Goal: Task Accomplishment & Management: Complete application form

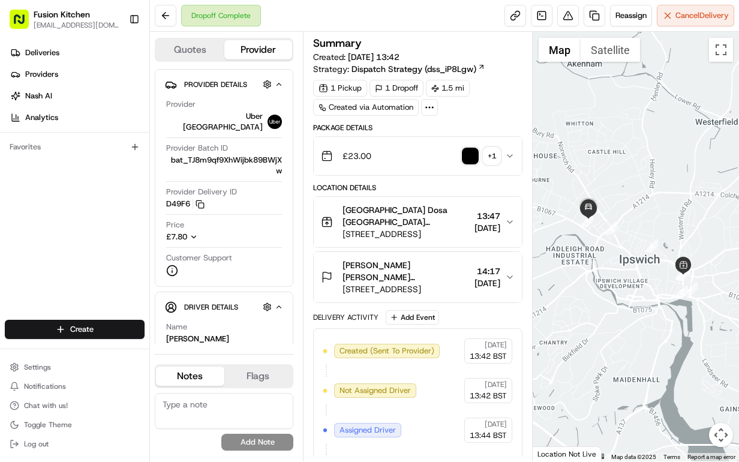
click at [570, 280] on div at bounding box center [636, 246] width 206 height 429
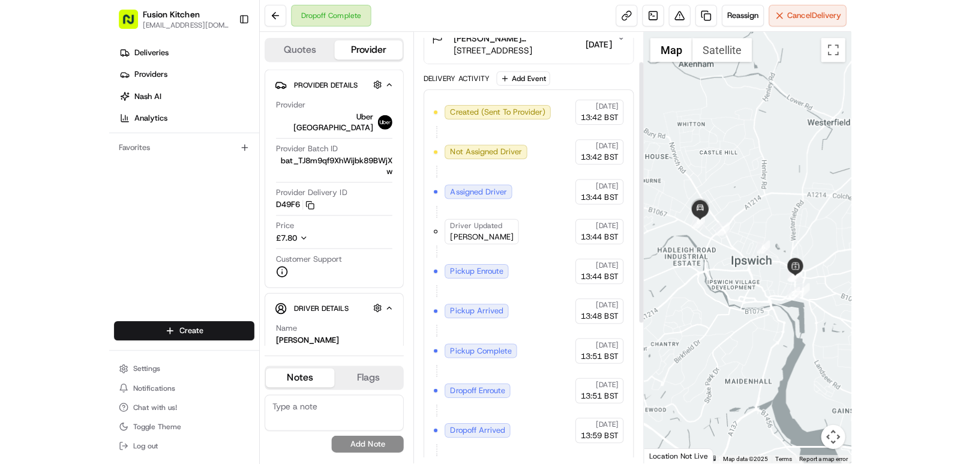
scroll to position [275, 0]
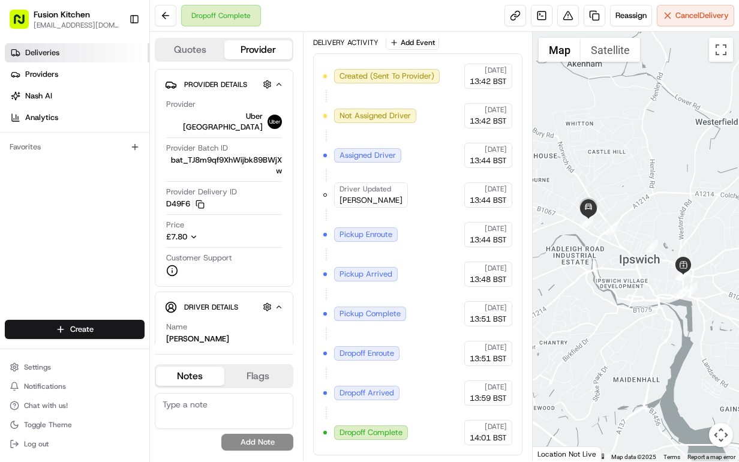
click at [66, 60] on link "Deliveries" at bounding box center [77, 52] width 145 height 19
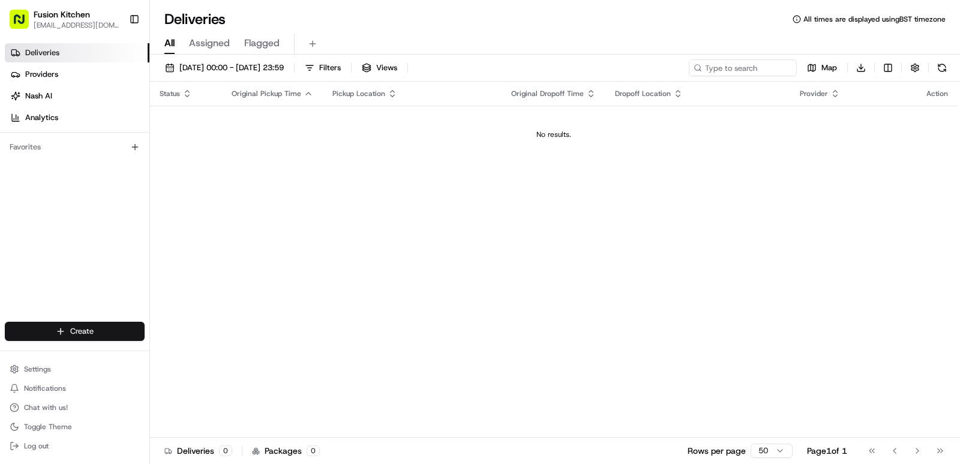
click at [78, 326] on html "Fusion Kitchen hari@fusionpos.uk Toggle Sidebar Deliveries Providers Nash AI An…" at bounding box center [480, 232] width 960 height 464
click at [193, 351] on link "Delivery" at bounding box center [217, 353] width 134 height 22
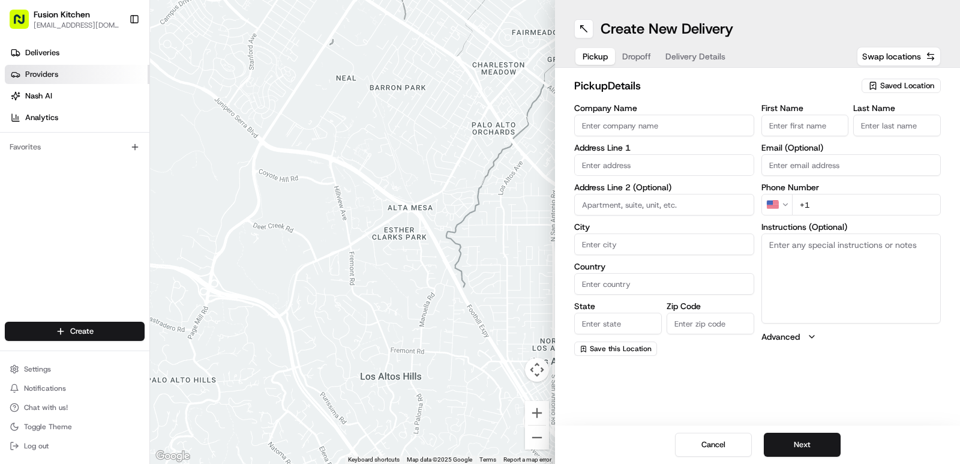
click at [51, 79] on span "Providers" at bounding box center [41, 74] width 33 height 11
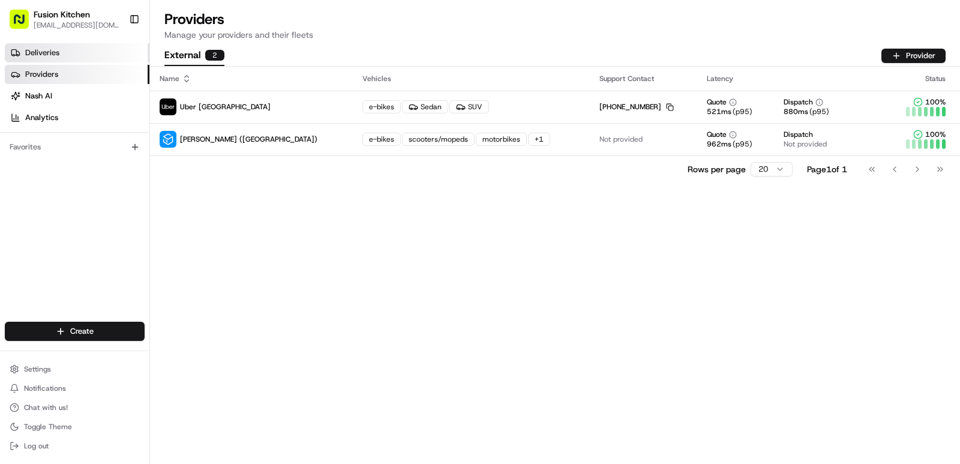
click at [61, 53] on link "Deliveries" at bounding box center [77, 52] width 145 height 19
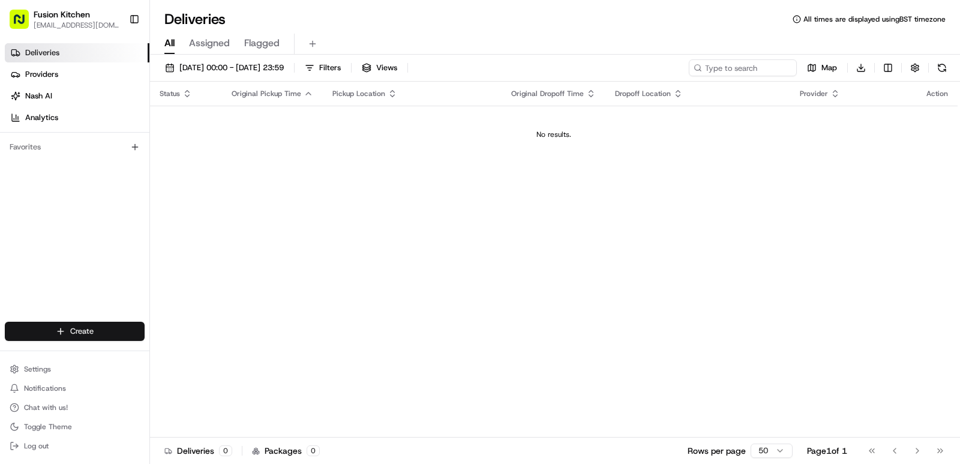
click at [83, 330] on html "Fusion Kitchen hari@fusionpos.uk Toggle Sidebar Deliveries Providers Nash AI An…" at bounding box center [480, 232] width 960 height 464
click at [200, 360] on link "Delivery" at bounding box center [217, 353] width 134 height 22
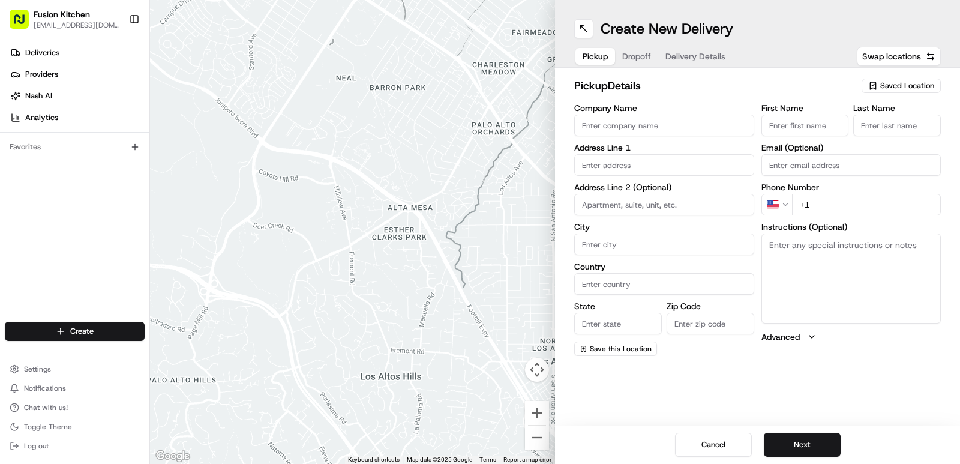
click at [642, 130] on input "Company Name" at bounding box center [664, 126] width 180 height 22
paste input "Chennai Dosa Ipswich"
type input "Chennai Dosa Ipswich"
click at [738, 124] on input "First Name" at bounding box center [805, 126] width 88 height 22
paste input "Chennai Dosa Ipswich"
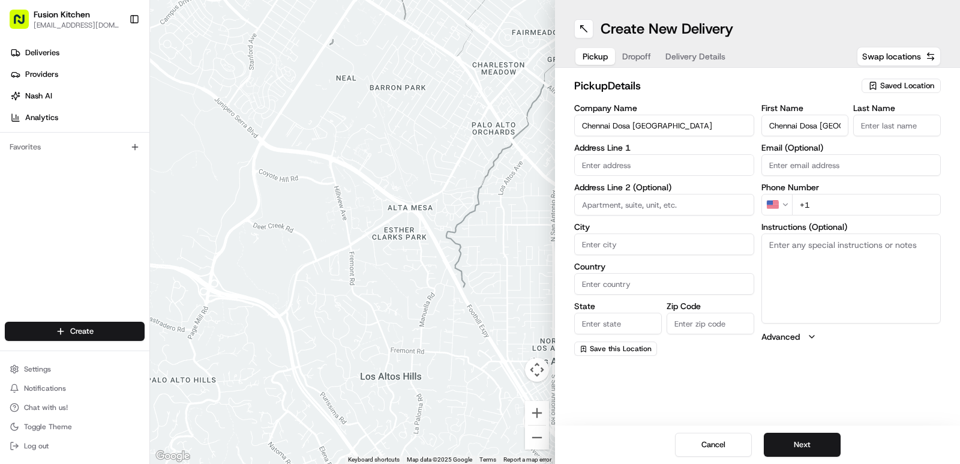
scroll to position [0, 6]
type input "Chennai Dosa Ipswich"
click at [738, 130] on input "Last Name" at bounding box center [897, 126] width 88 height 22
paste input "Chennai Dosa Ipswich"
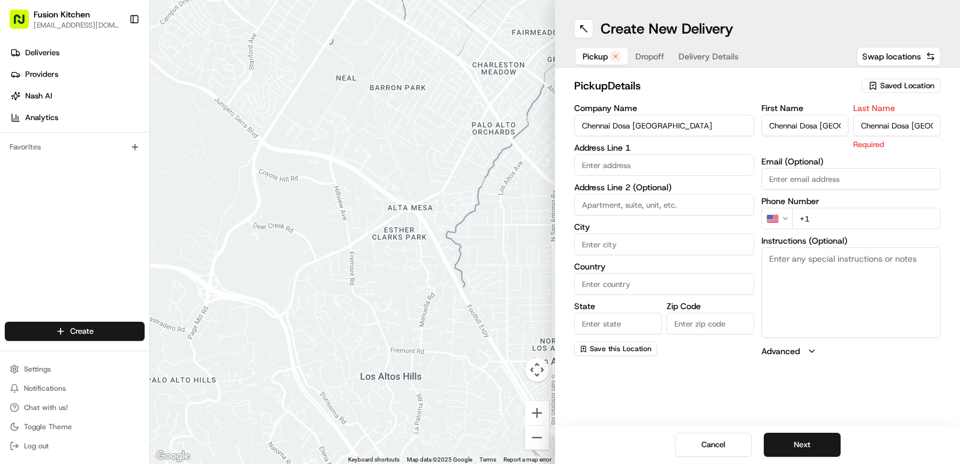
scroll to position [0, 6]
type input "Chennai Dosa Ipswich"
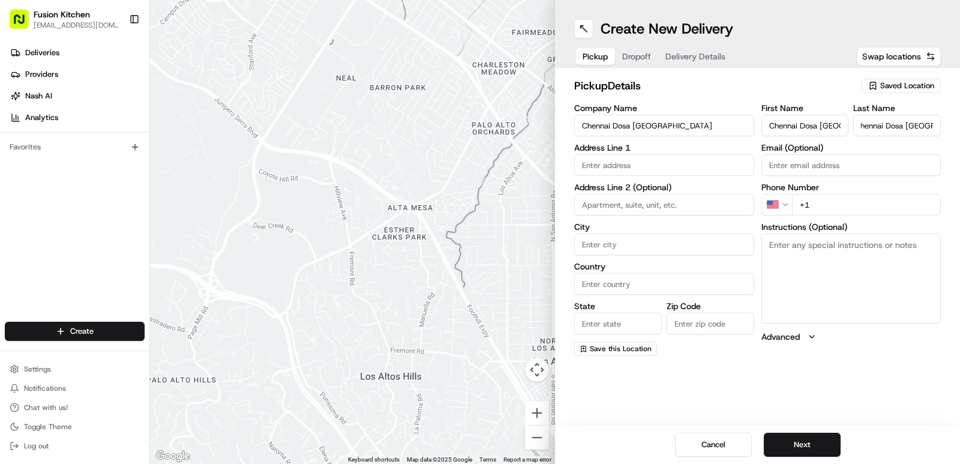
click at [738, 97] on div "pickup Details Saved Location" at bounding box center [757, 88] width 366 height 22
click at [623, 161] on input "text" at bounding box center [664, 165] width 180 height 22
paste input "24 St. Helen's St, Ipswich IP4 1HJ, United Kingdom"
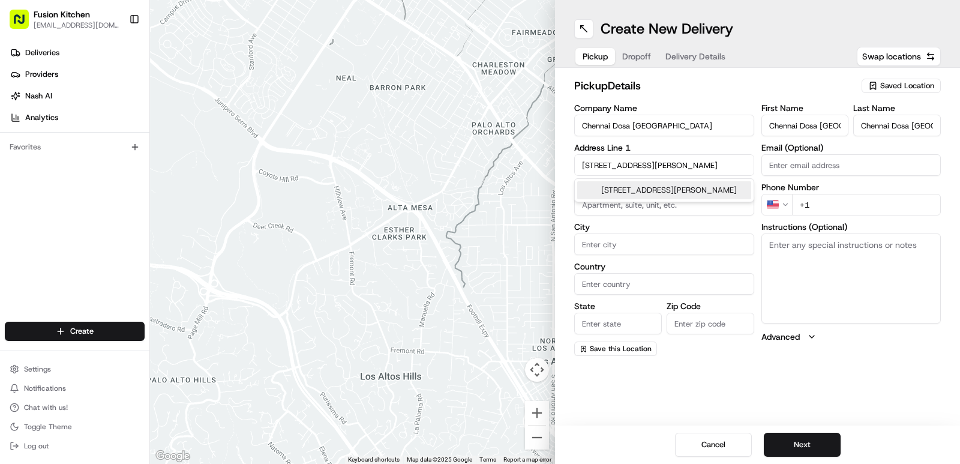
click at [641, 194] on div "24 St. Helen's St, Ipswich IP4 1HJ, United Kingdom" at bounding box center [664, 190] width 174 height 18
type input "[STREET_ADDRESS]"
type input "Ipswich"
type input "United Kingdom"
type input "England"
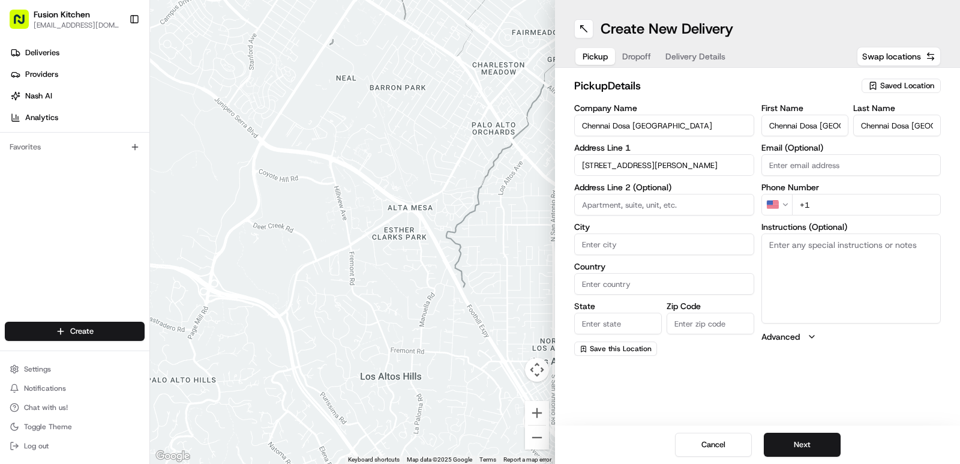
type input "IP4 1HJ"
type input "24 Saint Helen's Street"
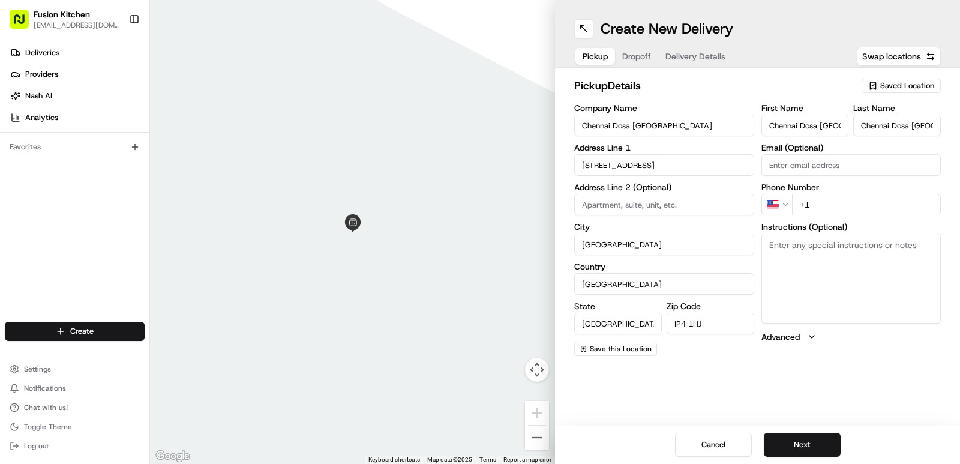
click at [738, 207] on html "Fusion Kitchen hari@fusionpos.uk Toggle Sidebar Deliveries Providers Nash AI An…" at bounding box center [480, 232] width 960 height 464
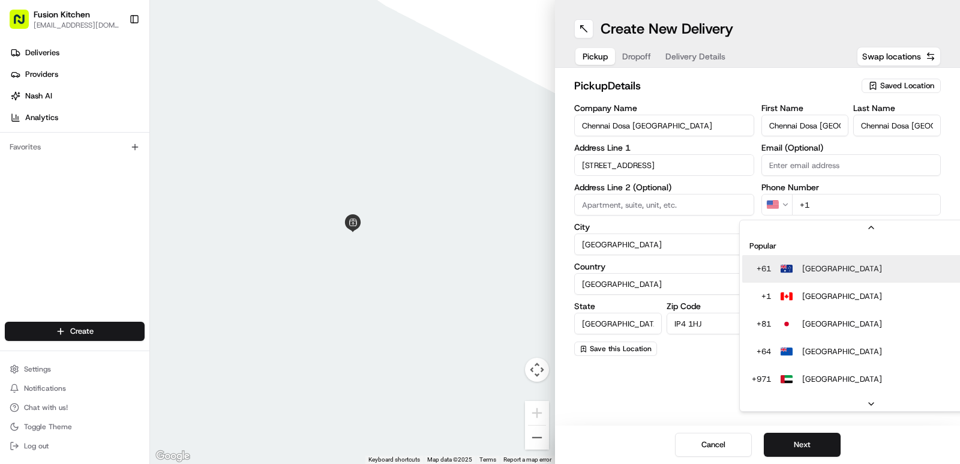
scroll to position [20, 0]
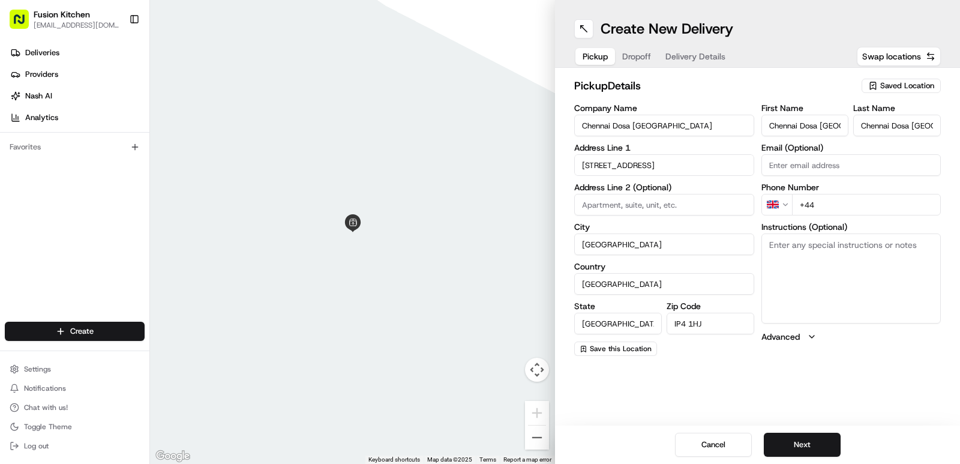
click at [738, 214] on input "+44" at bounding box center [866, 205] width 149 height 22
paste input "1473 288599"
type input "+44 1473 288599"
click at [738, 266] on textarea "Instructions (Optional)" at bounding box center [851, 278] width 180 height 90
paste textarea "24 St. Helen's St, Ipswich IP4 1HJ, United Kingdom"
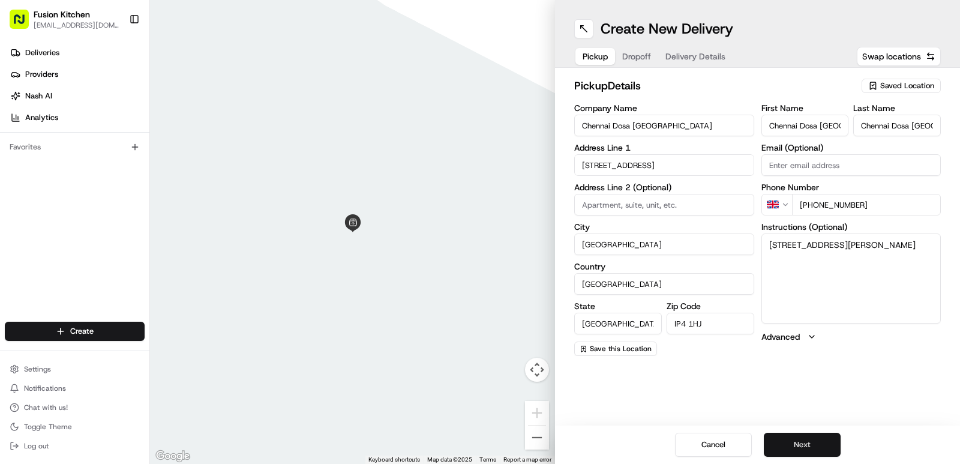
type textarea "24 St. Helen's St, Ipswich IP4 1HJ, United Kingdom"
click at [738, 449] on button "Next" at bounding box center [801, 444] width 77 height 24
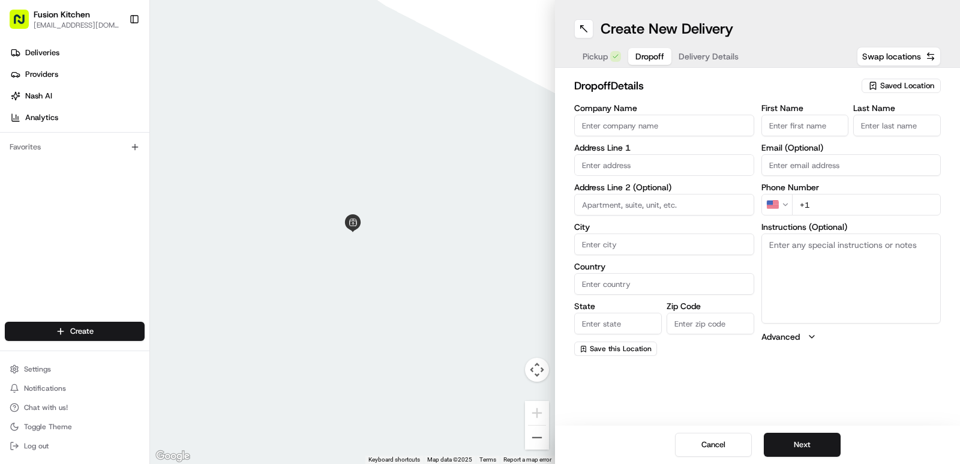
click at [671, 127] on input "Company Name" at bounding box center [664, 126] width 180 height 22
paste input "[PERSON_NAME]"
type input "[PERSON_NAME]"
click at [738, 127] on input "First Name" at bounding box center [805, 126] width 88 height 22
paste input "[PERSON_NAME]"
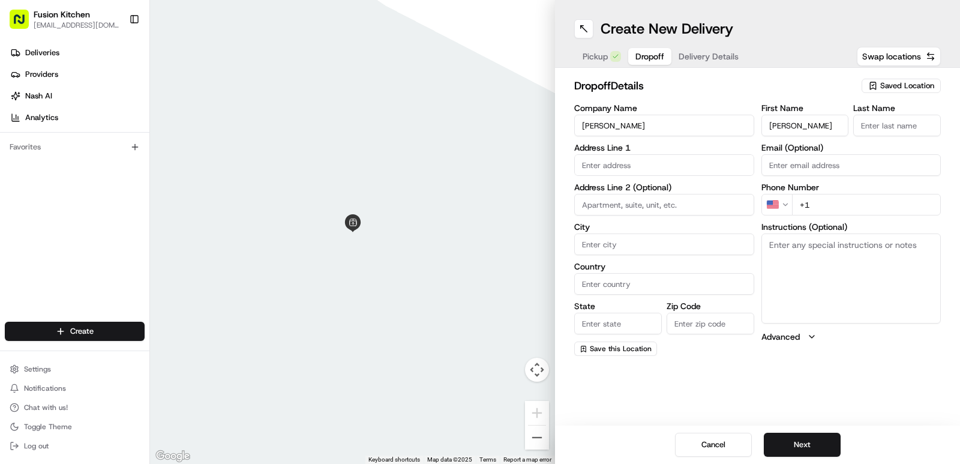
scroll to position [0, 28]
click at [738, 124] on input "[PERSON_NAME]" at bounding box center [805, 126] width 88 height 22
drag, startPoint x: 799, startPoint y: 124, endPoint x: 860, endPoint y: 123, distance: 60.6
click at [738, 123] on div "First Name Manoj Managali Kalingappa Last Name" at bounding box center [851, 120] width 180 height 32
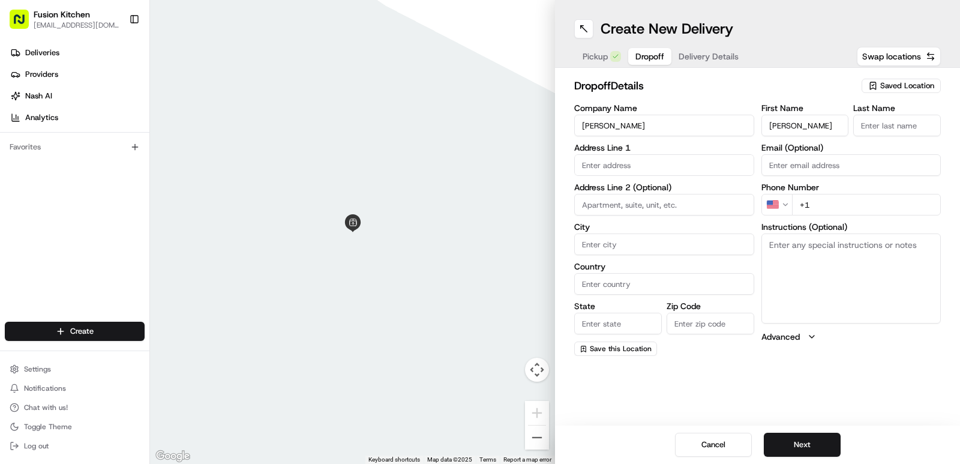
type input "Manoj Managali"
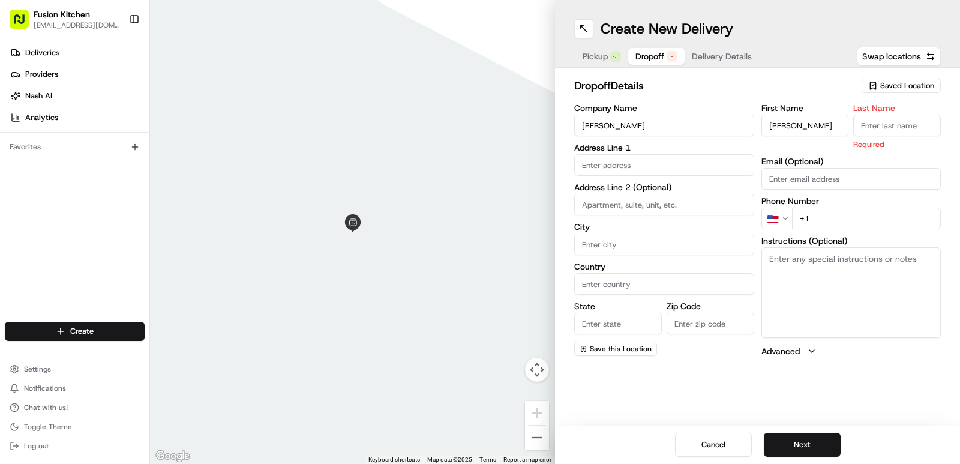
click at [738, 128] on input "Last Name" at bounding box center [897, 126] width 88 height 22
paste input "Kalingappa"
type input "Kalingappa"
click at [738, 93] on h2 "dropoff Details" at bounding box center [714, 85] width 280 height 17
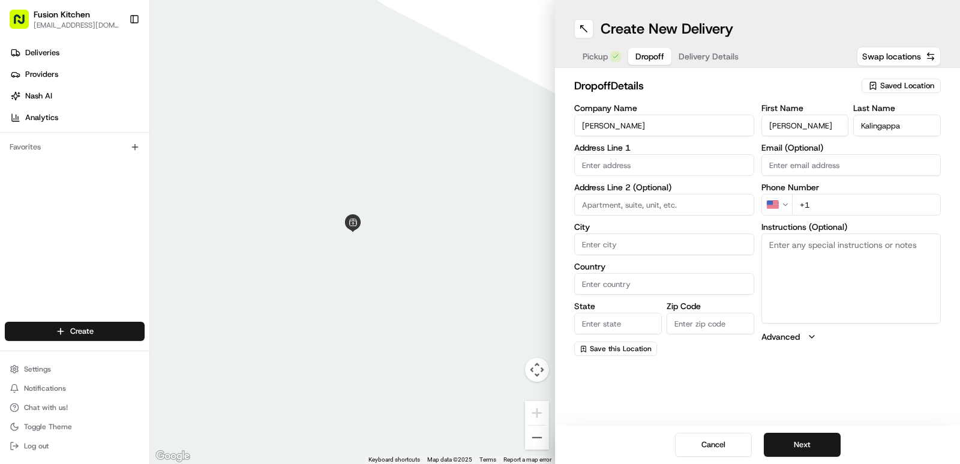
click at [627, 161] on input "text" at bounding box center [664, 165] width 180 height 22
paste input "UlsternNews, McClure Way, Ipswich, IP1 5JS"
click at [627, 171] on input "UlsternNews, McClure Way, Ipswich, IP1 5JS" at bounding box center [664, 165] width 180 height 22
click at [590, 168] on input "UlsternNews, McClure Way, Ipswich, IP1 5JS" at bounding box center [664, 165] width 180 height 22
click at [607, 169] on input "UlsternNews, McClure Way, Ipswich, IP1 5JS" at bounding box center [664, 165] width 180 height 22
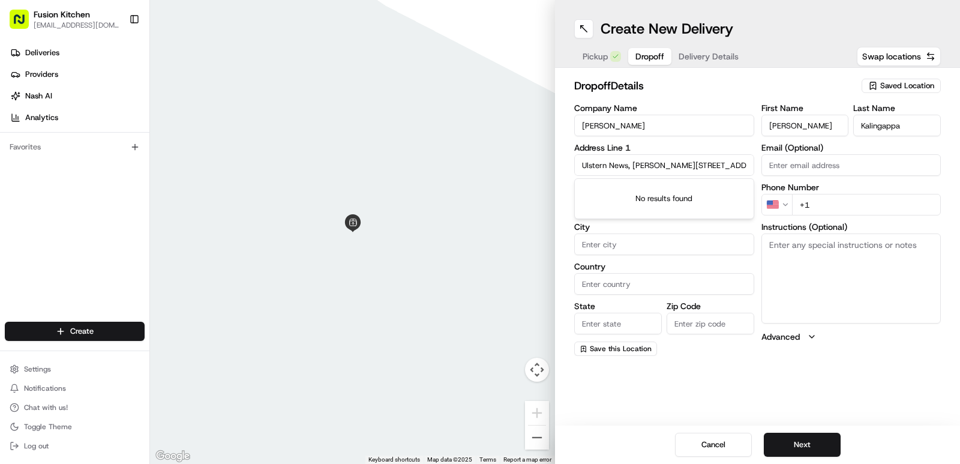
click at [652, 152] on div "Address Line 1 Ulstern News, McClure Way, Ipswich, IP1 5JS" at bounding box center [664, 159] width 180 height 32
click at [655, 170] on input "Ulstern News, McClure Way, Ipswich, IP1 5JS" at bounding box center [664, 165] width 180 height 22
paste input "43-45 Ulster Ave, Ipswich IP1 5JS, United Kingdom"
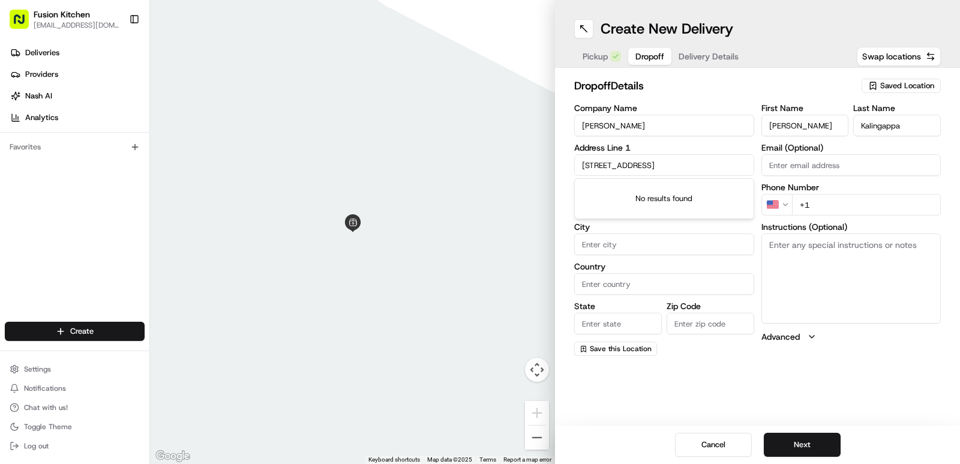
scroll to position [0, 19]
click at [652, 199] on div "43-45 Ulster Avenue, Ipswich IP1 5JS, United Kingdom" at bounding box center [664, 190] width 174 height 18
type input "[STREET_ADDRESS]"
type input "Ipswich"
type input "United Kingdom"
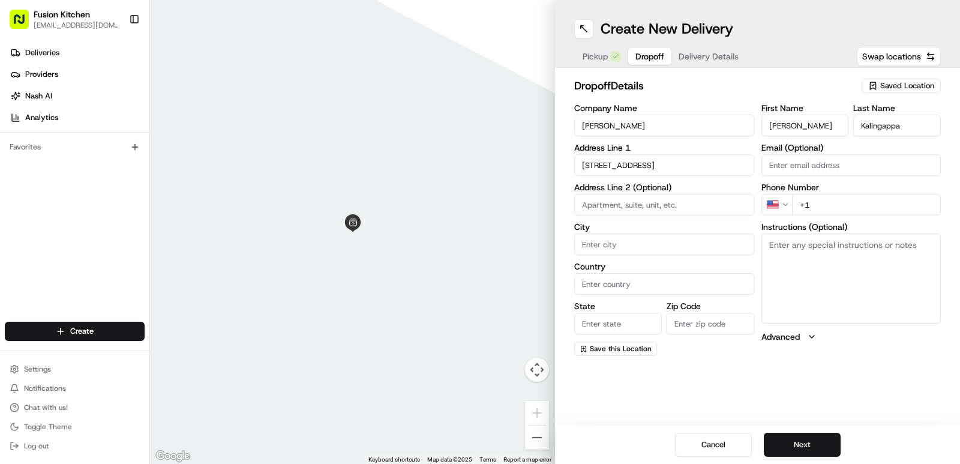
type input "England"
type input "IP1 5JS"
type input "43-45 Ulster Avenue"
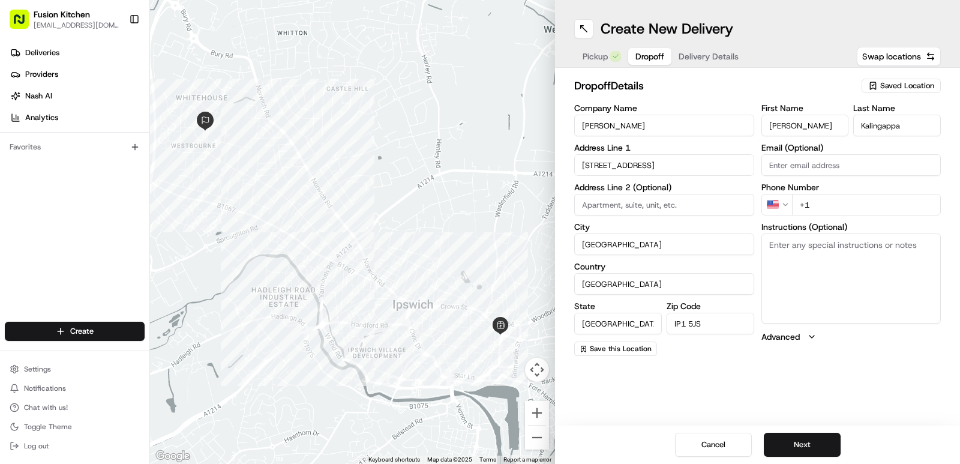
click at [738, 279] on textarea "Instructions (Optional)" at bounding box center [851, 278] width 180 height 90
click at [738, 199] on html "Fusion Kitchen hari@fusionpos.uk Toggle Sidebar Deliveries Providers Nash AI An…" at bounding box center [480, 232] width 960 height 464
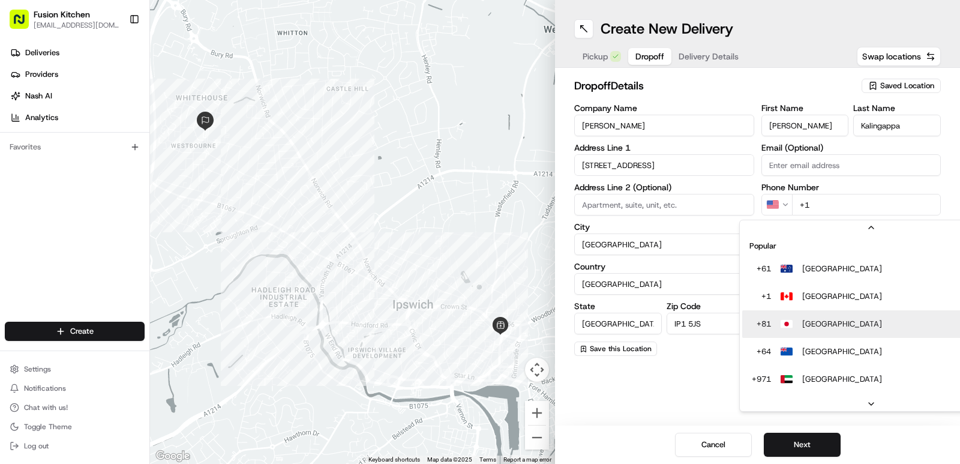
scroll to position [37, 0]
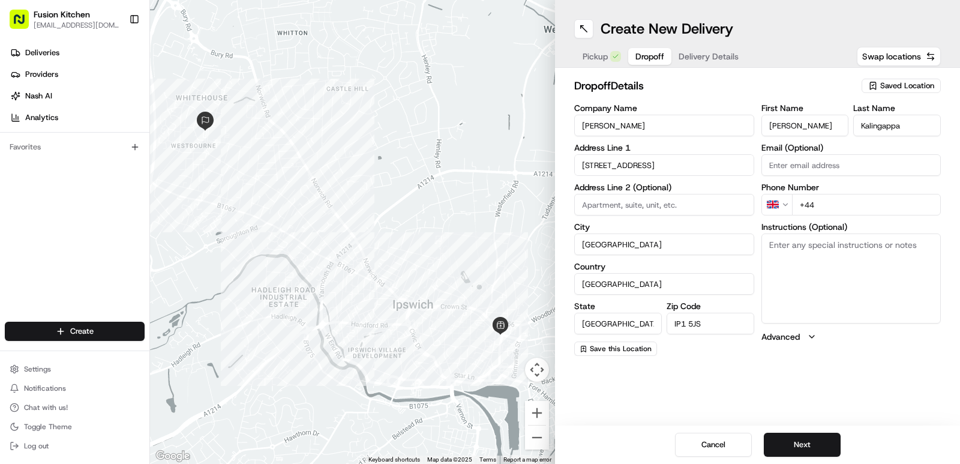
click at [738, 202] on input "+44" at bounding box center [866, 205] width 149 height 22
paste input "07587 599110"
type input "+44 07587 599110"
click at [738, 274] on textarea "Instructions (Optional)" at bounding box center [851, 278] width 180 height 90
click at [738, 395] on div "Create New Delivery Pickup Dropoff Delivery Details Swap locations dropoff Deta…" at bounding box center [757, 232] width 405 height 464
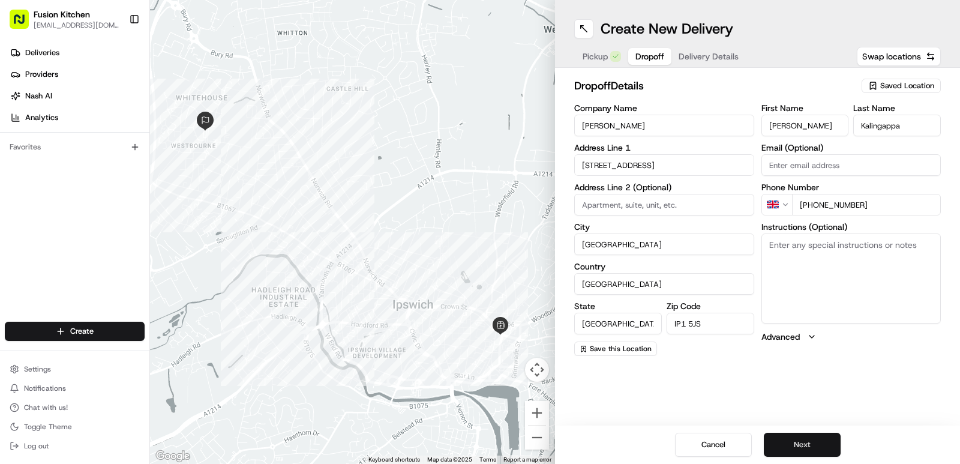
click at [738, 444] on button "Next" at bounding box center [801, 444] width 77 height 24
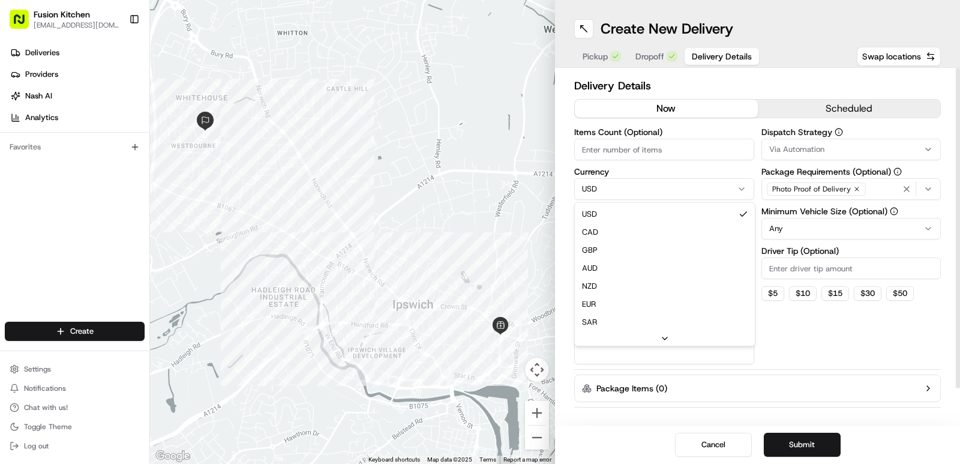
click at [678, 185] on html "Fusion Kitchen hari@fusionpos.uk Toggle Sidebar Deliveries Providers Nash AI An…" at bounding box center [480, 232] width 960 height 464
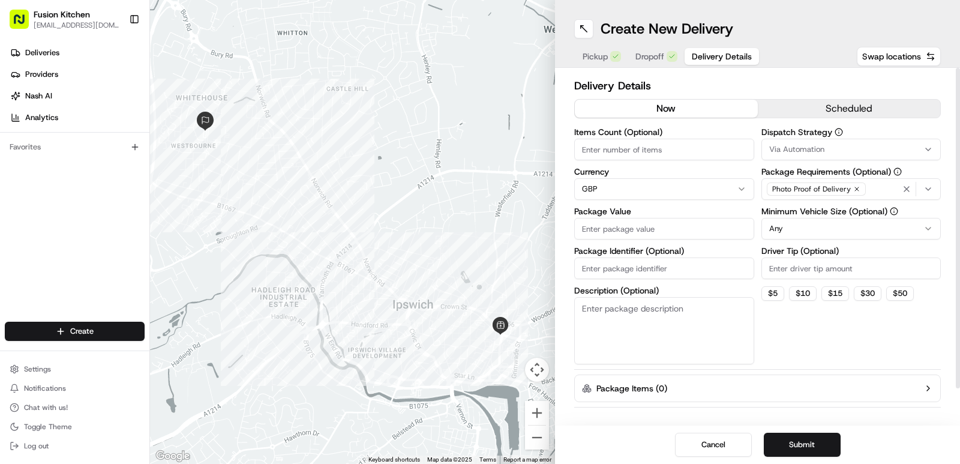
click at [626, 225] on input "Package Value" at bounding box center [664, 229] width 180 height 22
type input "19.83"
click at [738, 444] on button "Submit" at bounding box center [801, 444] width 77 height 24
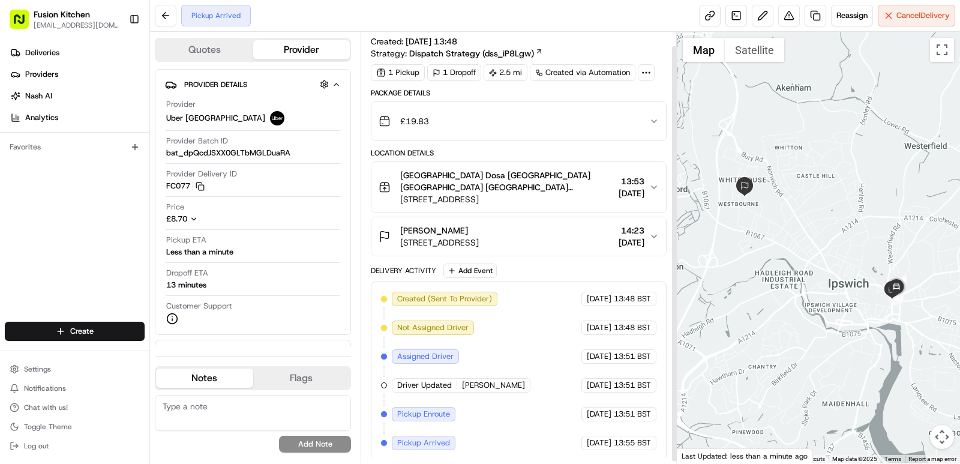
scroll to position [16, 0]
